Goal: Transaction & Acquisition: Purchase product/service

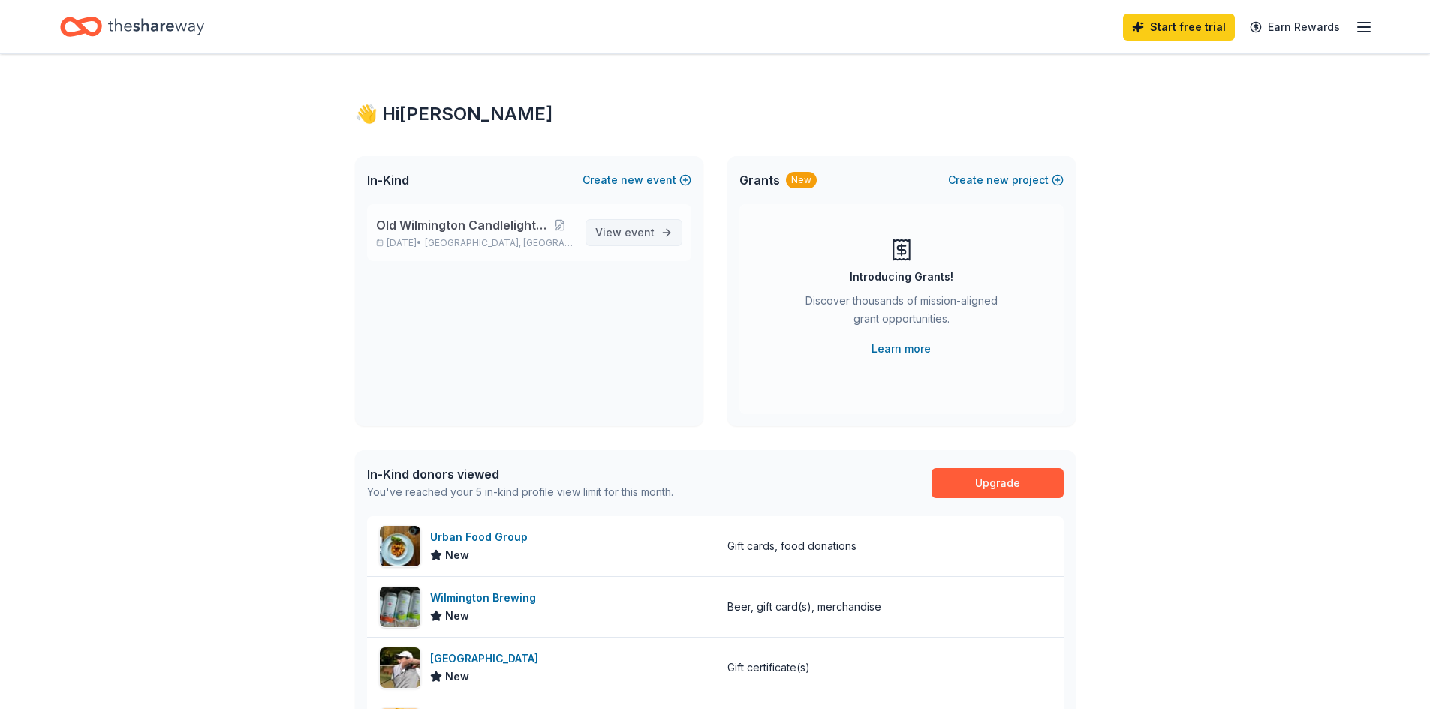
click at [632, 230] on span "event" at bounding box center [639, 232] width 30 height 13
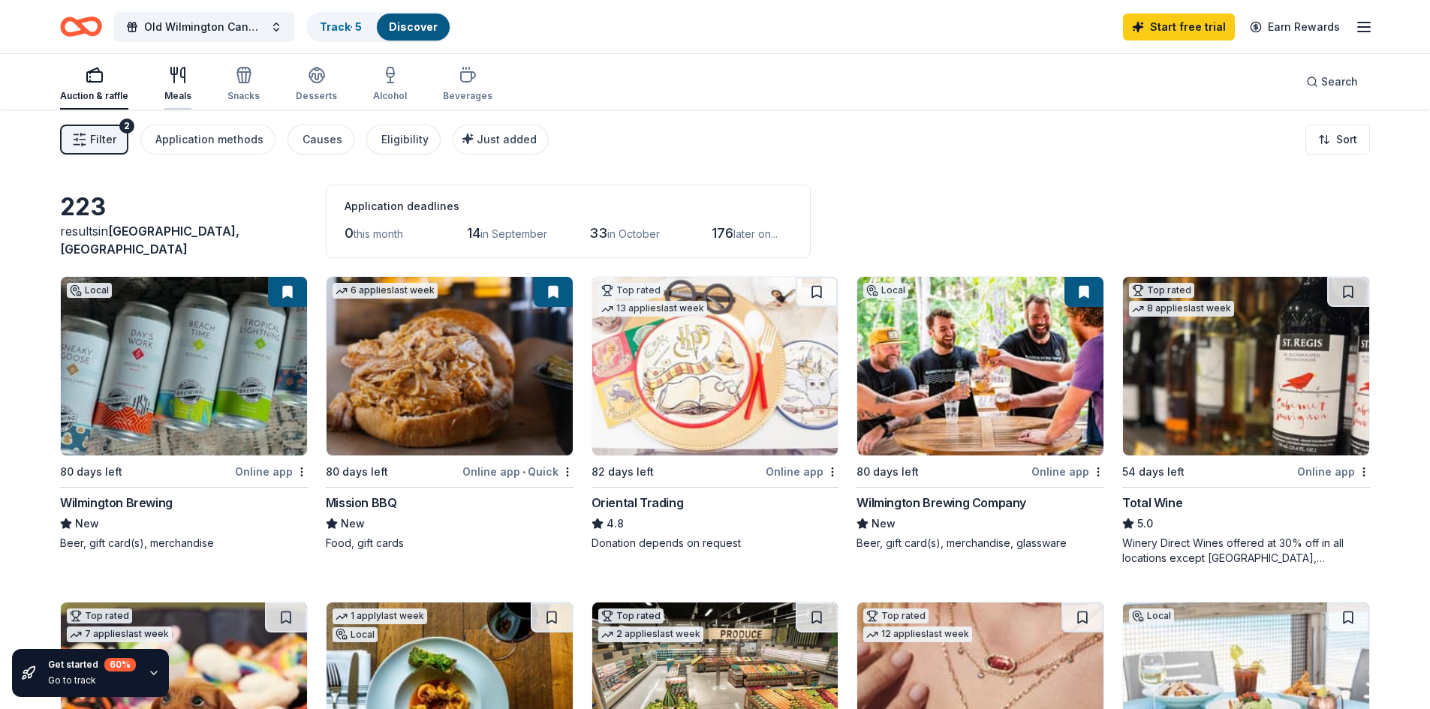
click at [185, 91] on div "Meals" at bounding box center [177, 96] width 27 height 12
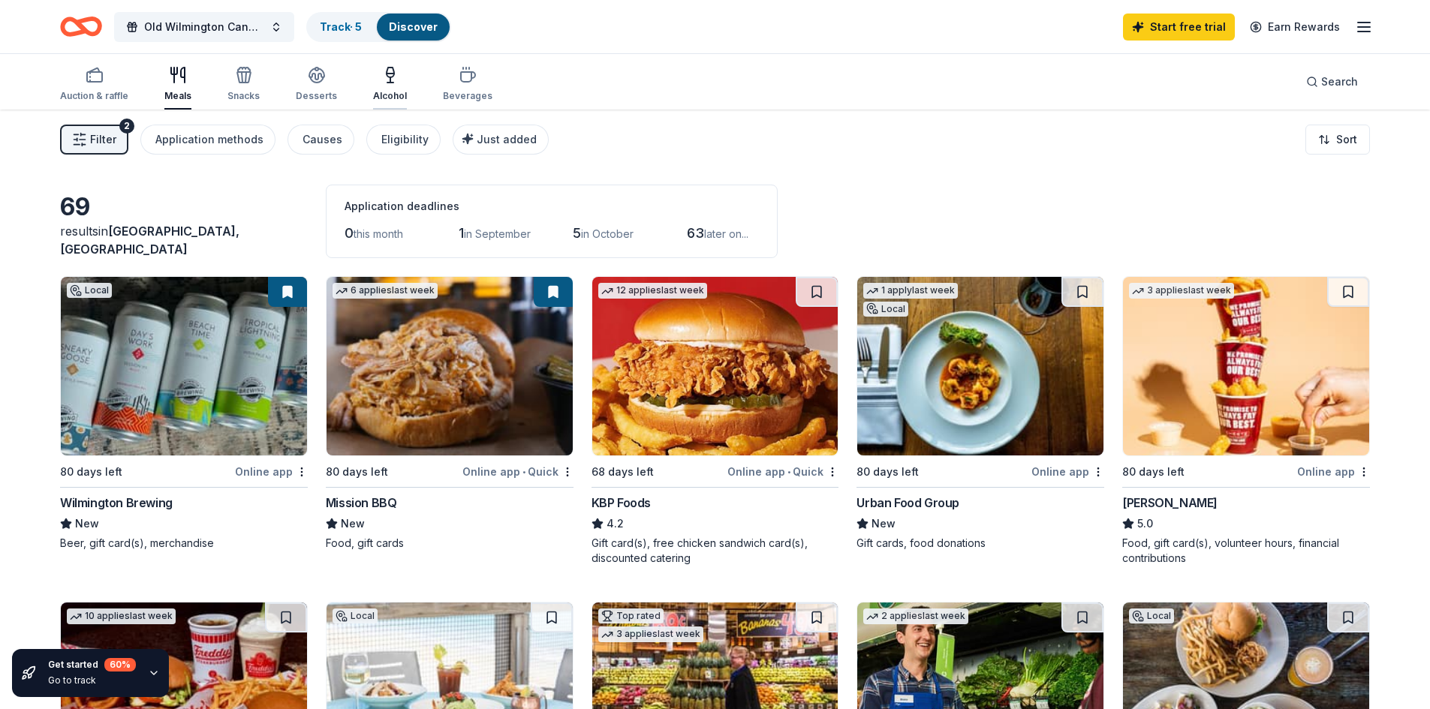
click at [392, 95] on div "Alcohol" at bounding box center [390, 96] width 34 height 12
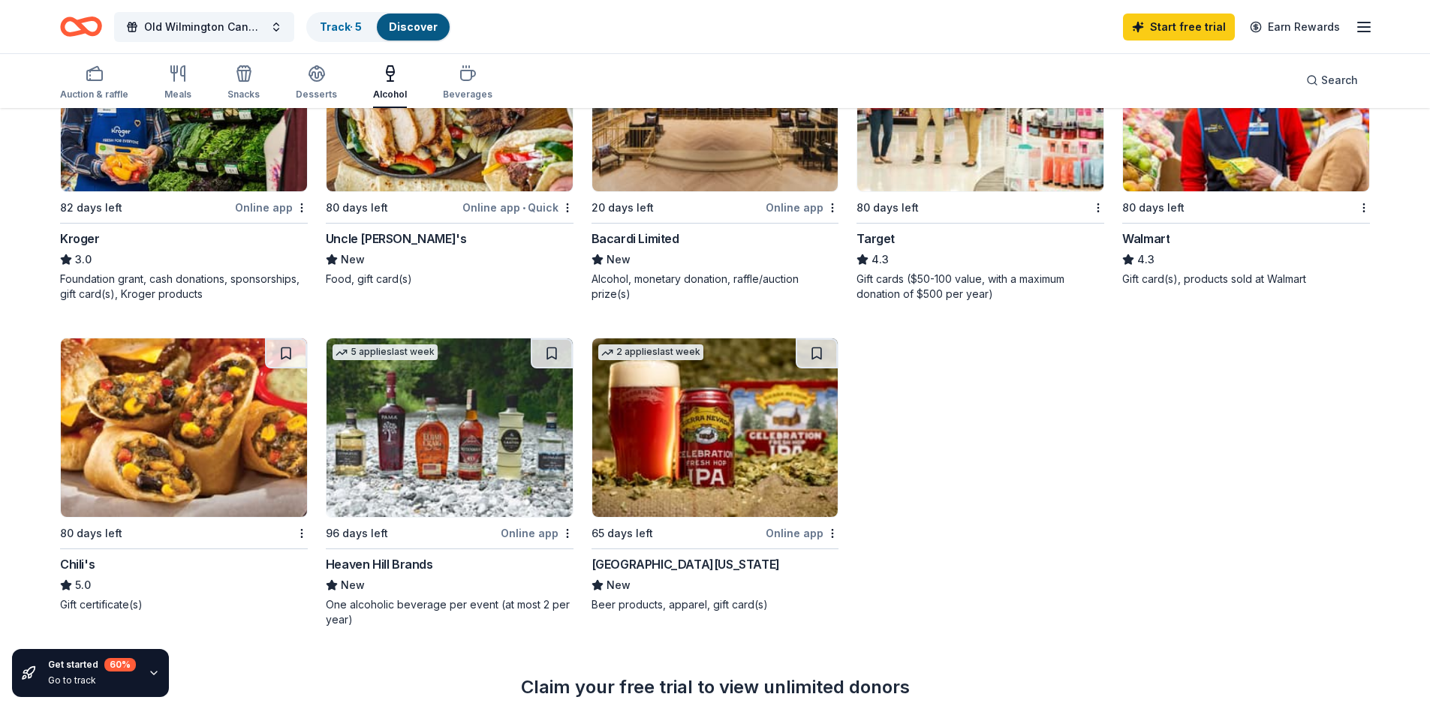
scroll to position [525, 0]
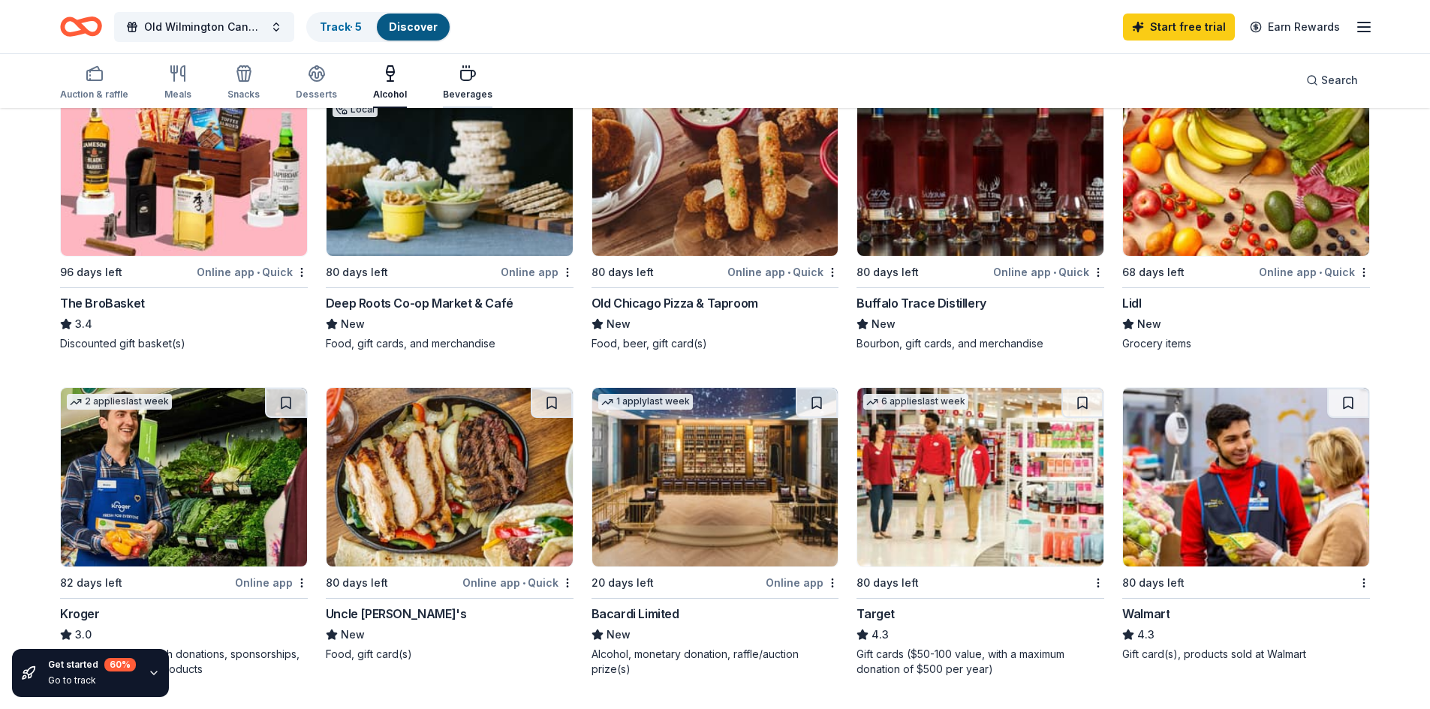
click at [461, 84] on div "Beverages" at bounding box center [468, 83] width 50 height 36
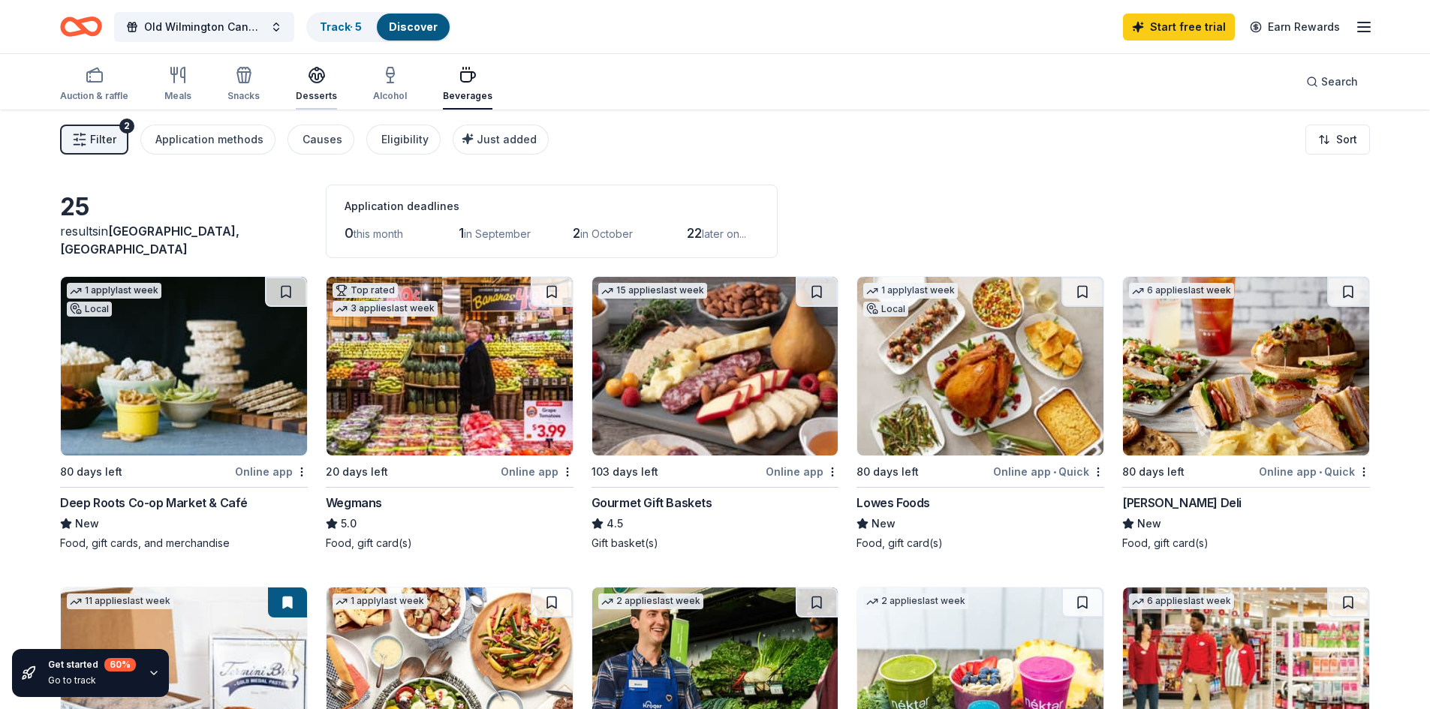
click at [320, 96] on div "Desserts" at bounding box center [316, 96] width 41 height 12
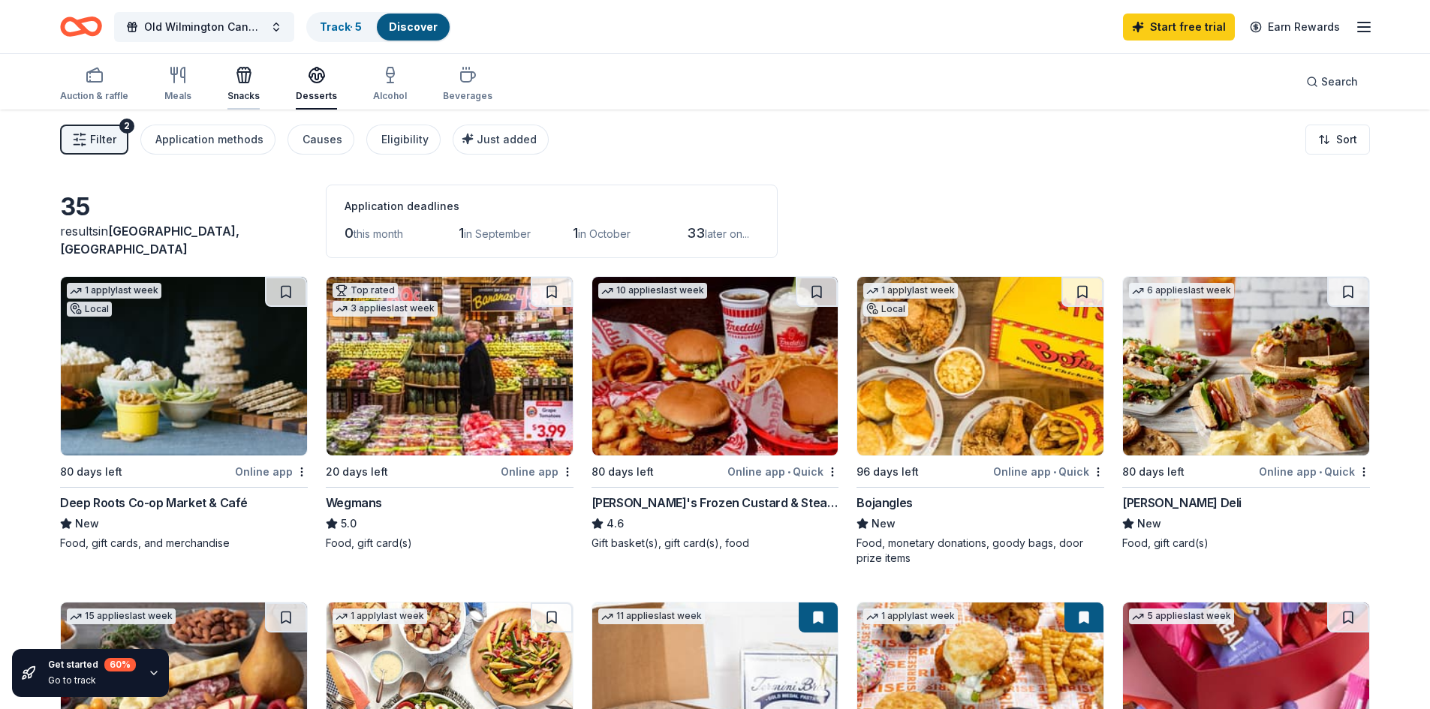
click at [231, 97] on div "Snacks" at bounding box center [243, 96] width 32 height 12
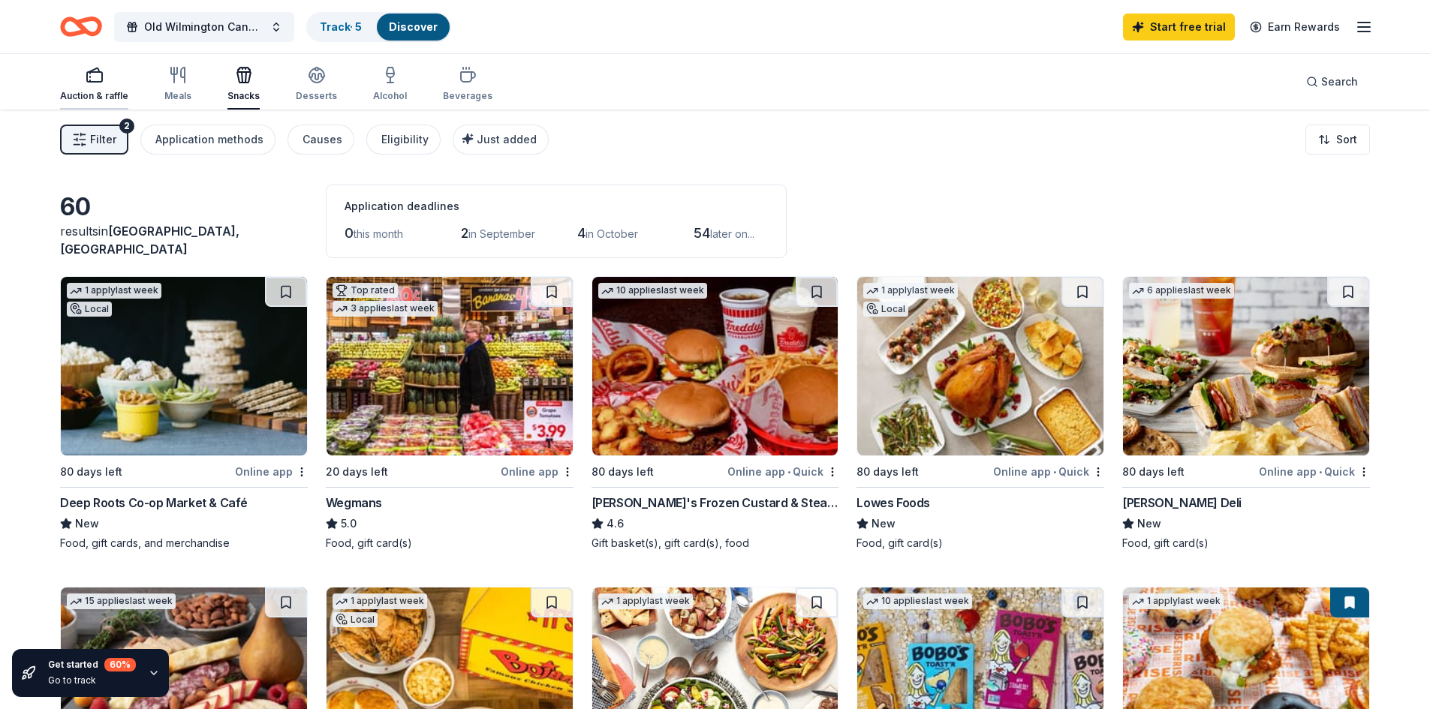
click at [92, 89] on div "Auction & raffle" at bounding box center [94, 84] width 68 height 36
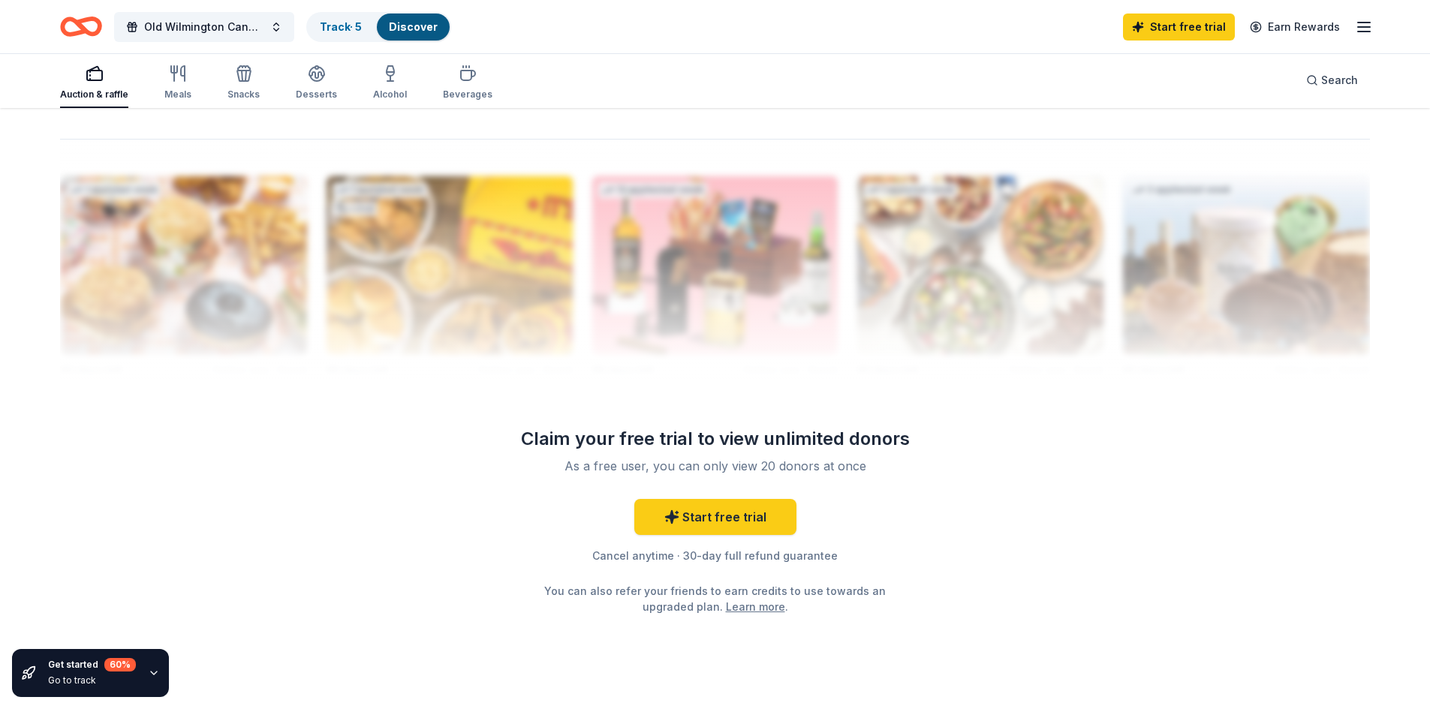
scroll to position [1472, 0]
